Goal: Task Accomplishment & Management: Manage account settings

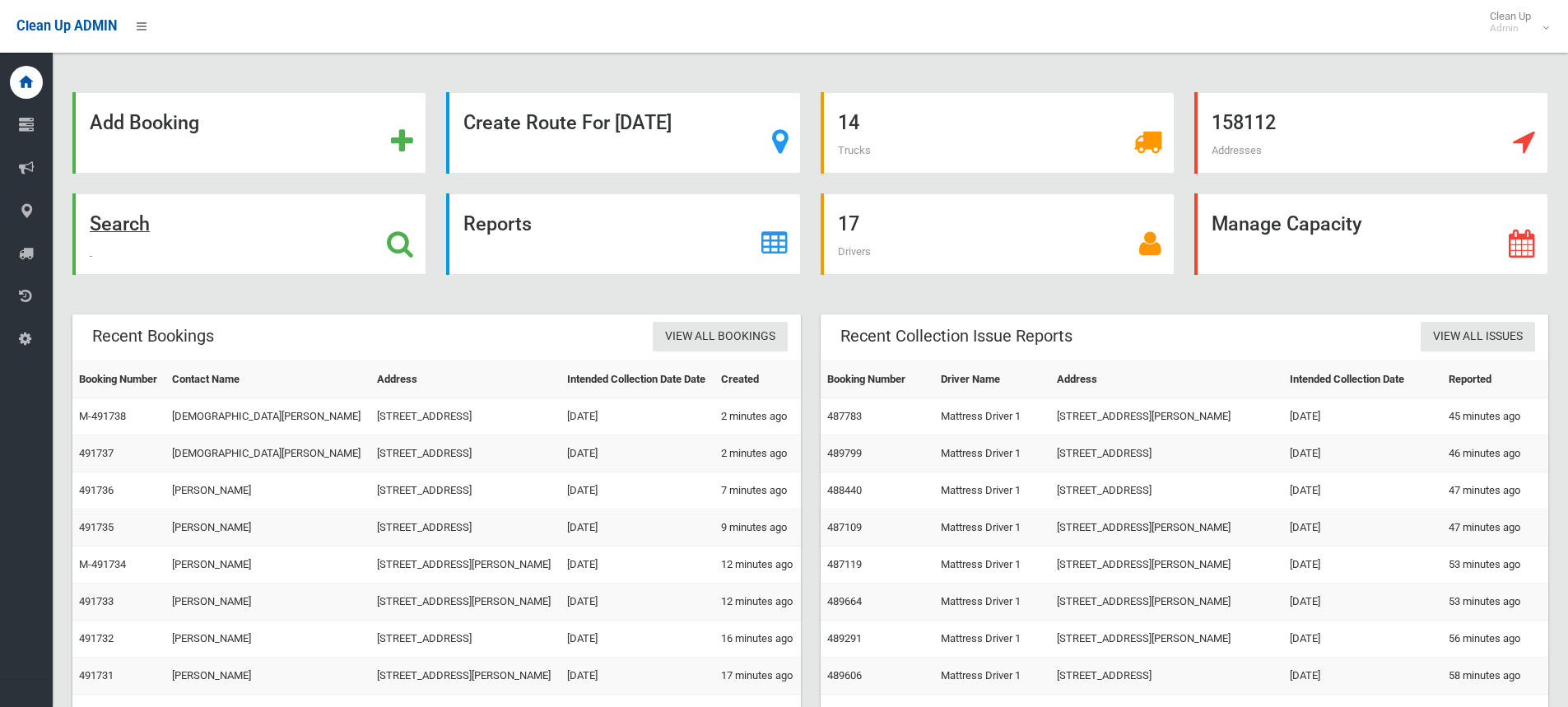
click at [125, 219] on strong "Search" at bounding box center [119, 224] width 60 height 23
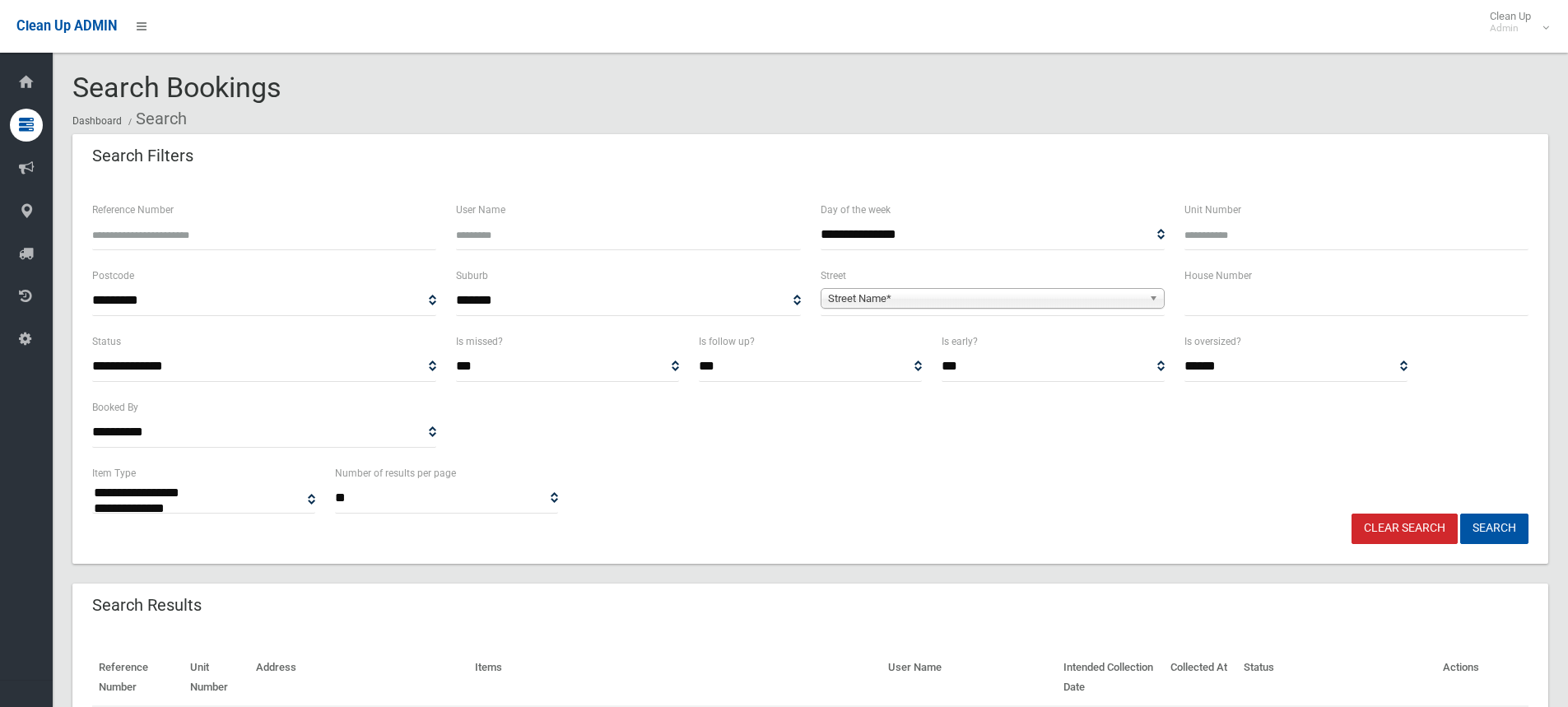
select select
click at [1237, 301] on input "text" at bounding box center [1356, 301] width 344 height 30
type input "**"
click at [1156, 300] on b at bounding box center [1156, 298] width 15 height 19
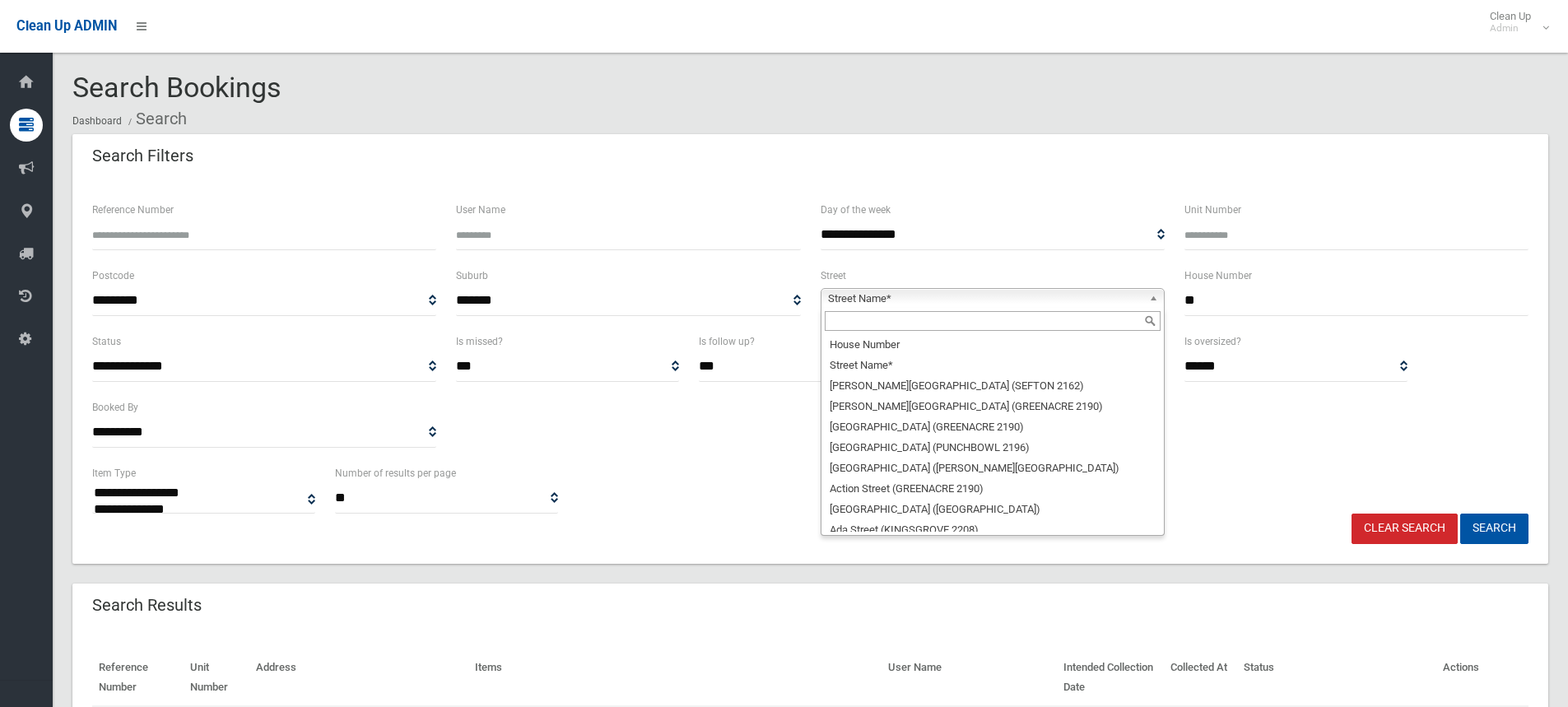
click at [963, 327] on input "text" at bounding box center [993, 321] width 336 height 19
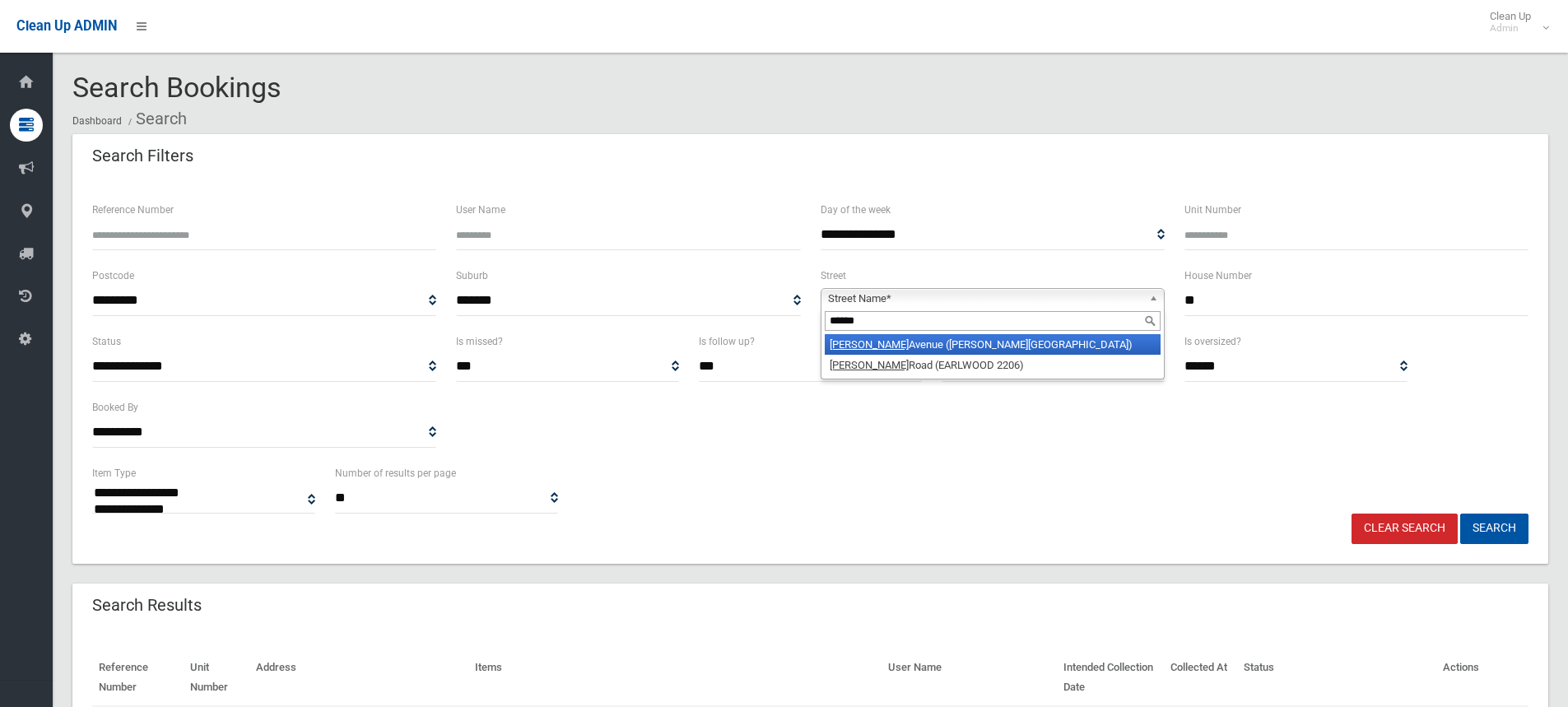
type input "******"
click at [962, 346] on li "[PERSON_NAME][GEOGRAPHIC_DATA] ([PERSON_NAME][GEOGRAPHIC_DATA])" at bounding box center [993, 344] width 336 height 20
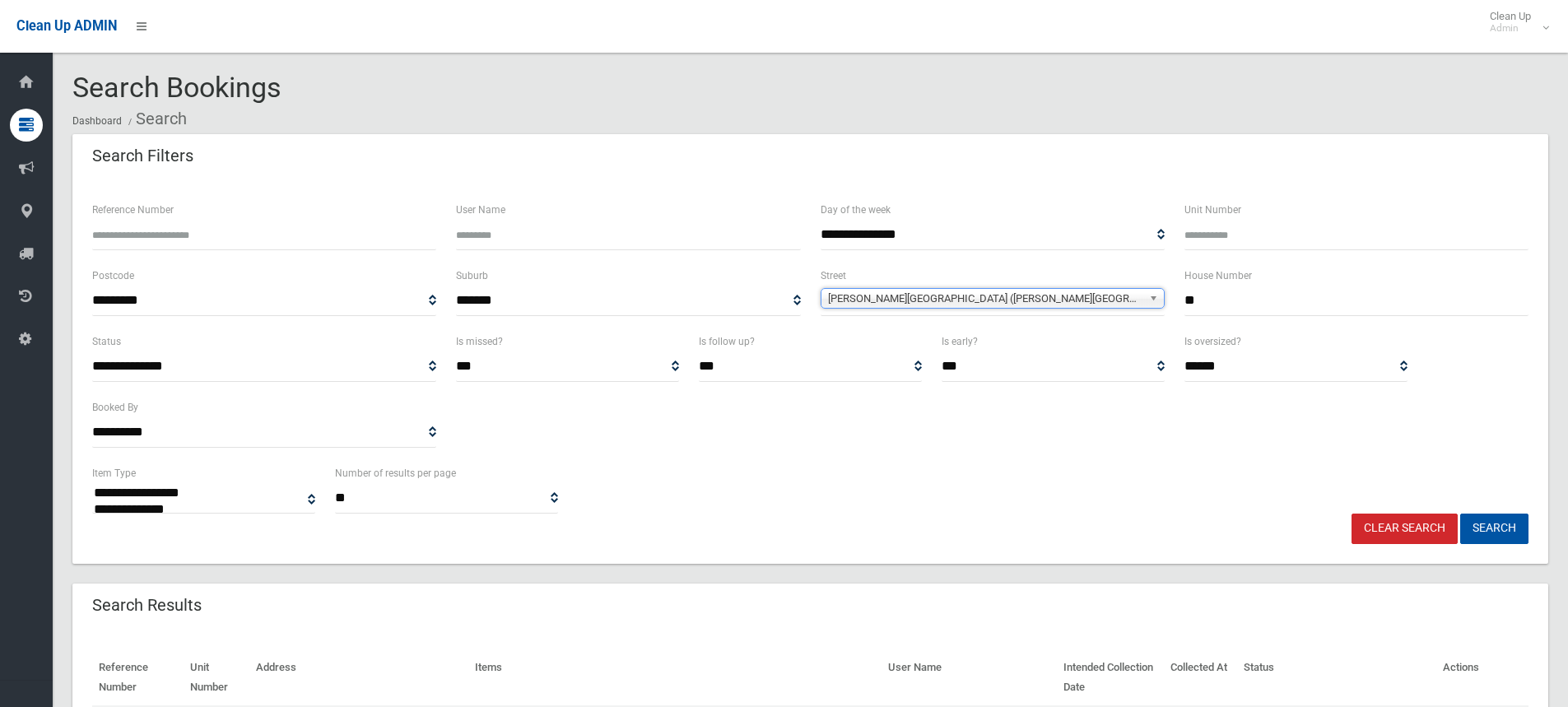
click at [1226, 304] on input "**" at bounding box center [1356, 301] width 344 height 30
click at [1460, 514] on button "Search" at bounding box center [1494, 529] width 68 height 30
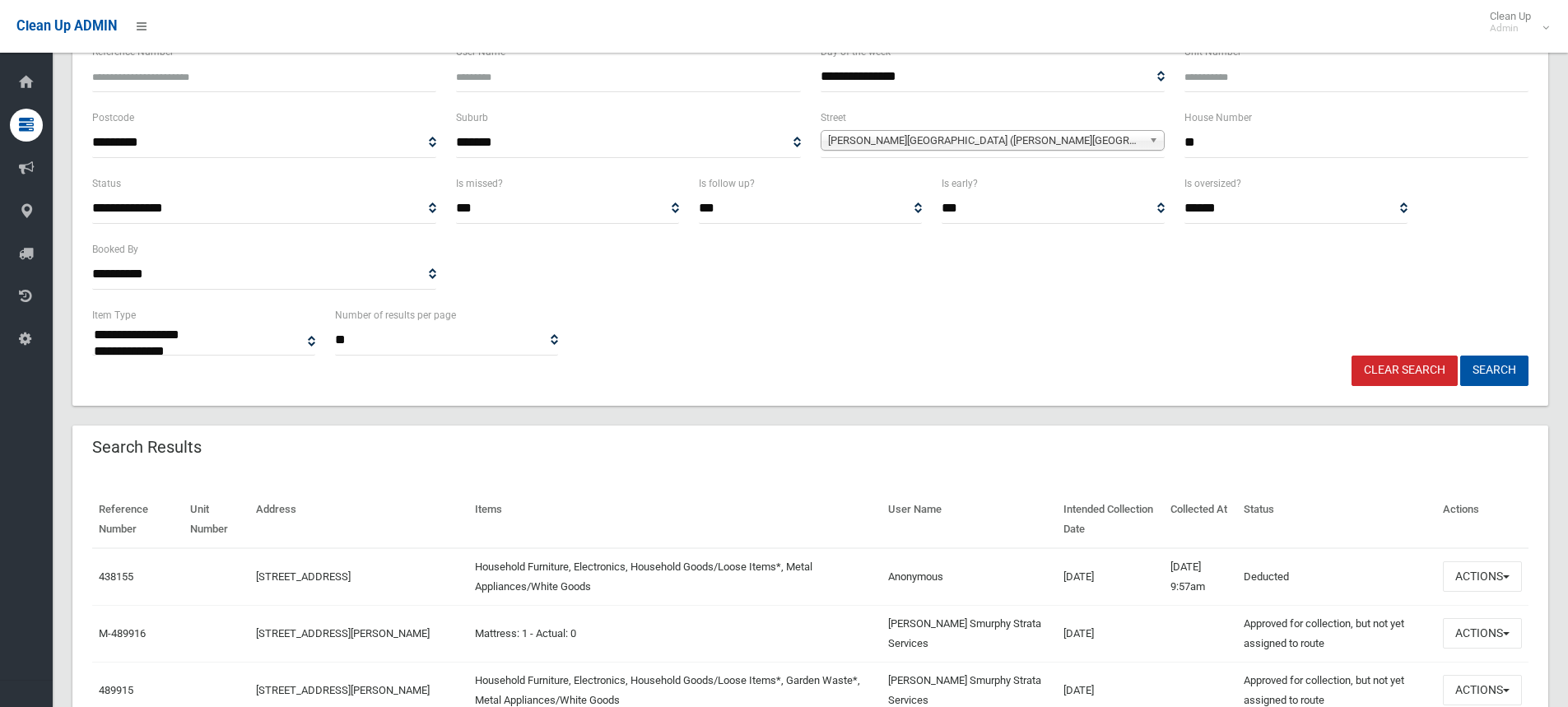
scroll to position [165, 0]
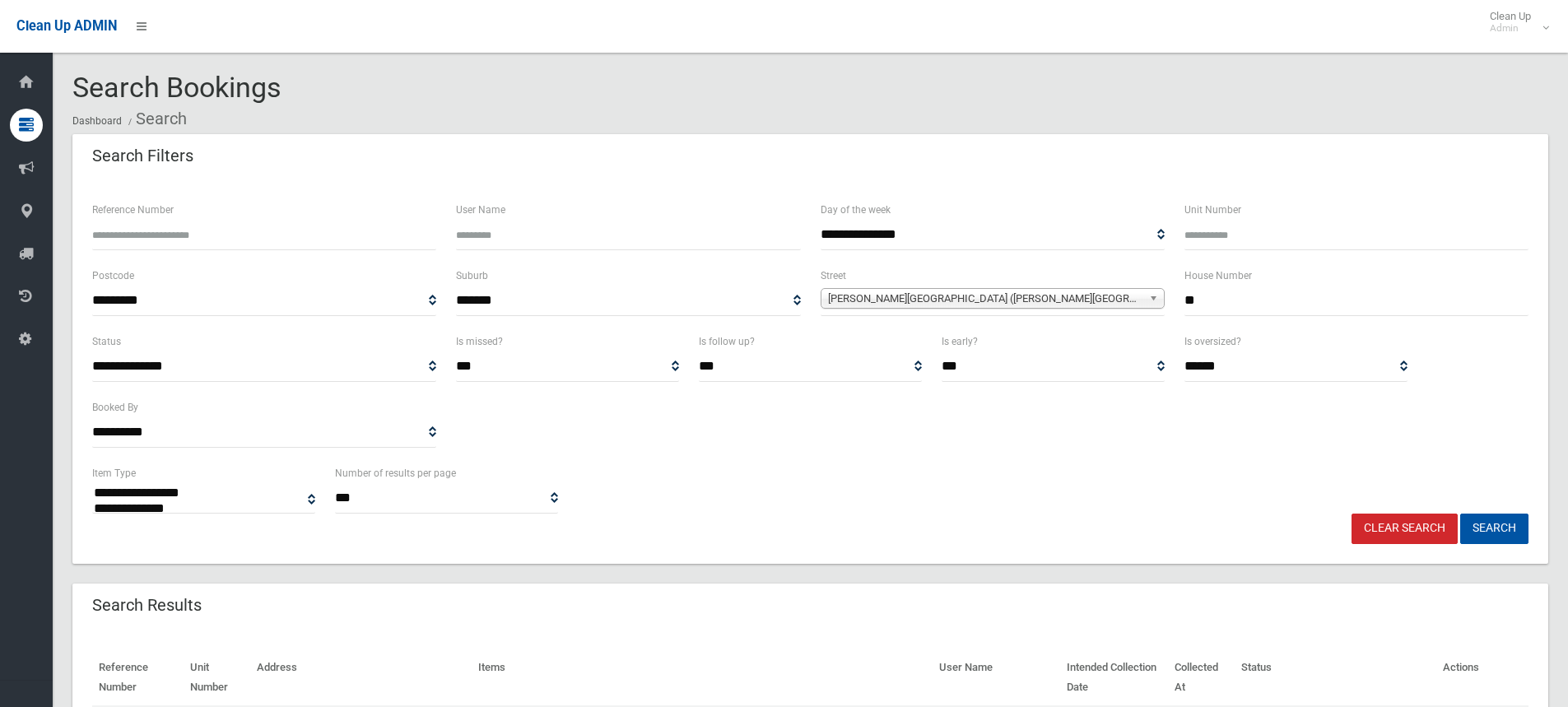
select select
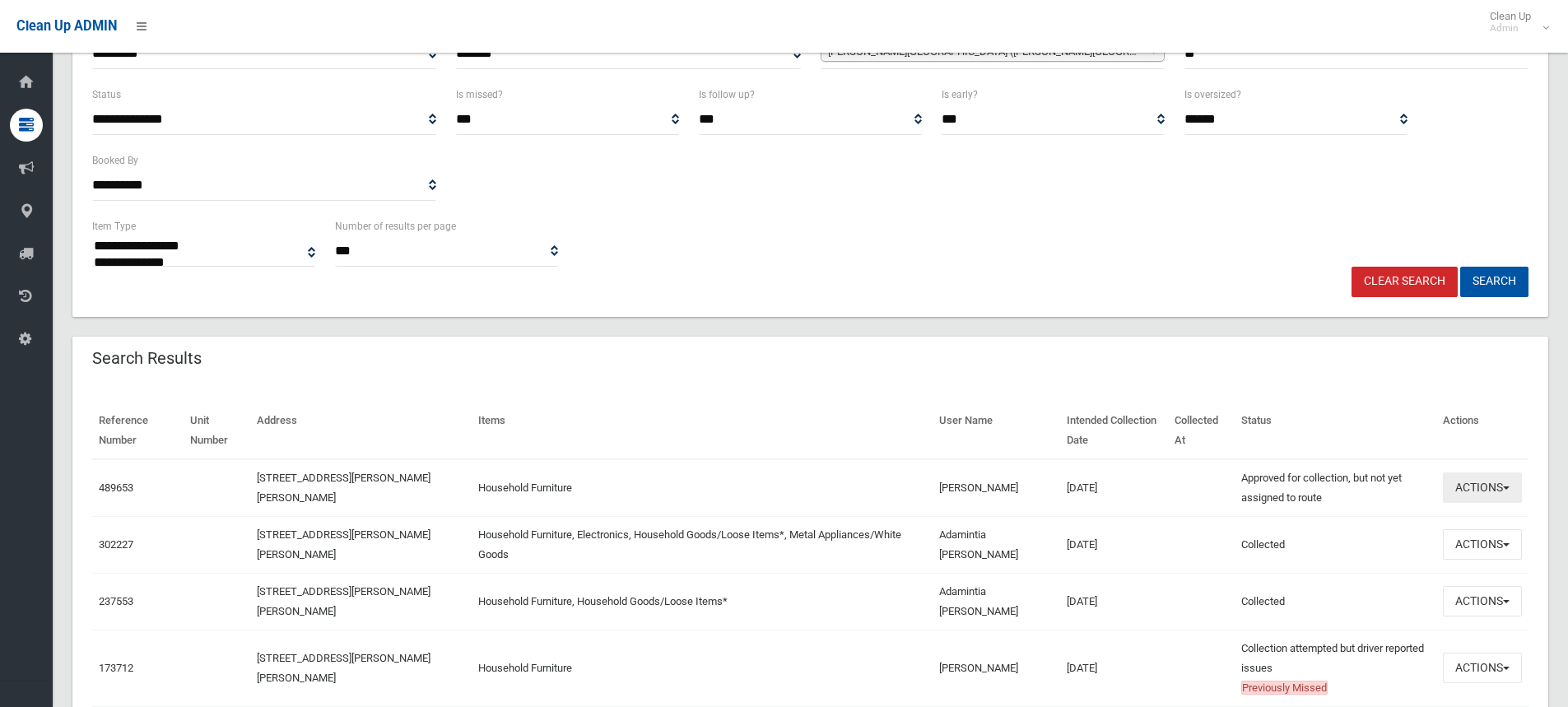
click at [1505, 488] on span "button" at bounding box center [1506, 488] width 7 height 3
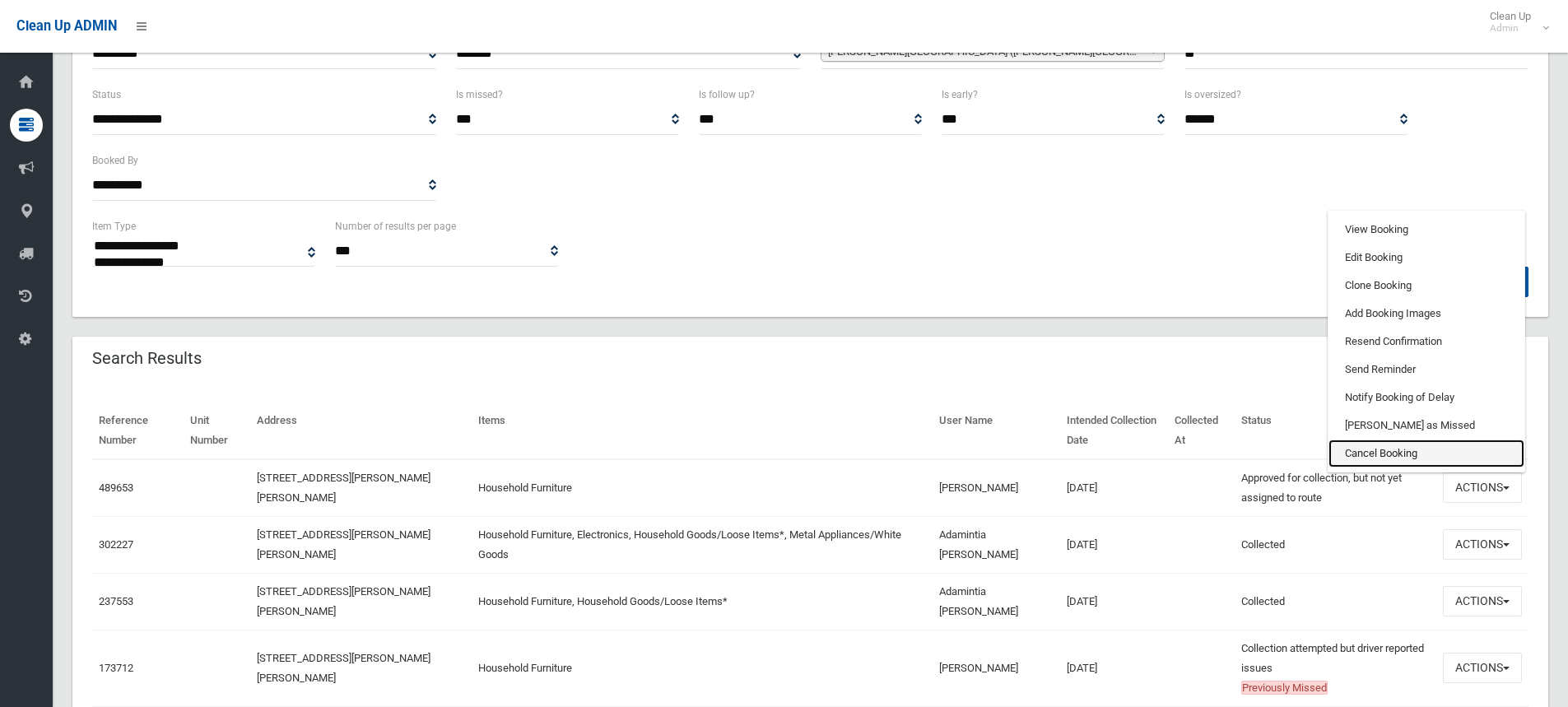
drag, startPoint x: 1387, startPoint y: 455, endPoint x: 866, endPoint y: 40, distance: 666.1
click at [1388, 454] on link "Cancel Booking" at bounding box center [1426, 453] width 196 height 28
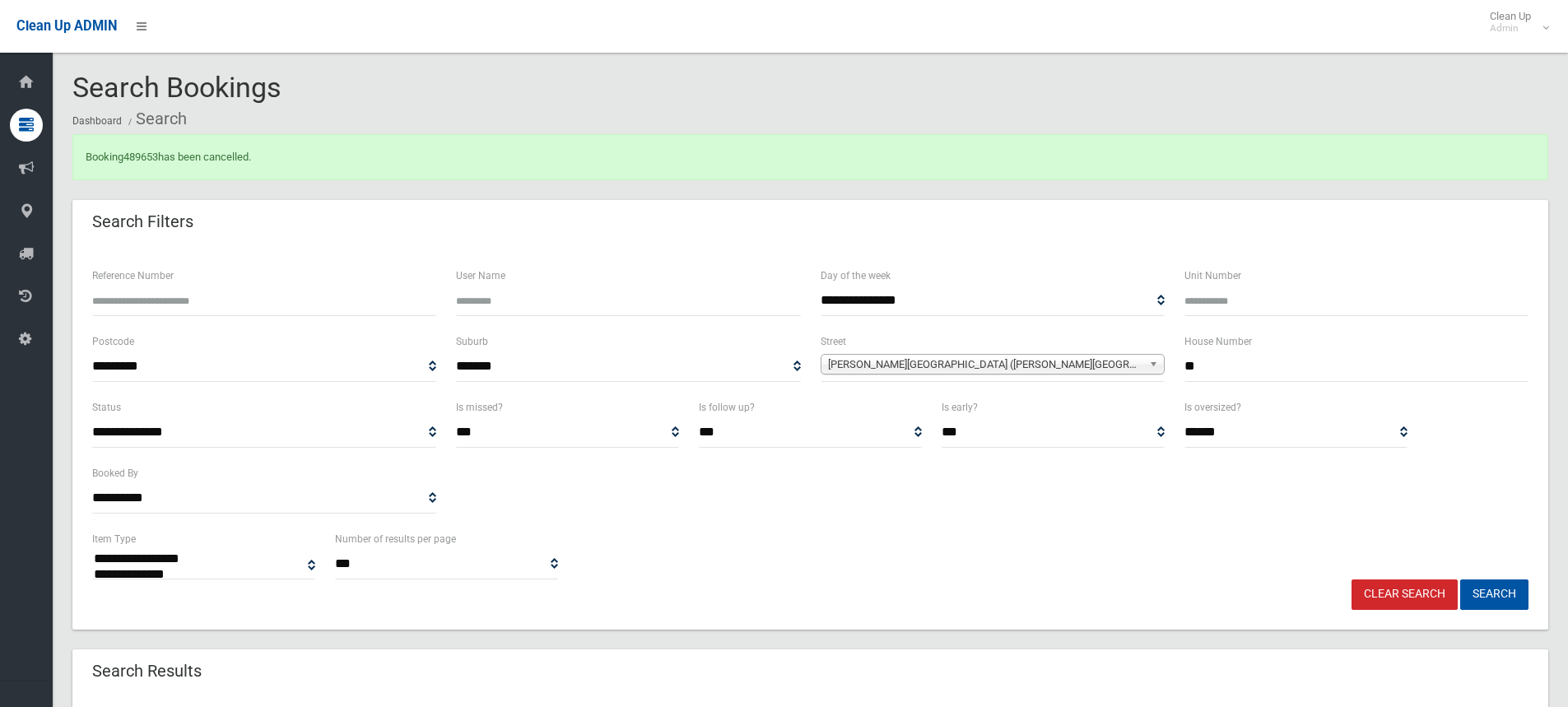
select select
